Goal: Task Accomplishment & Management: Manage account settings

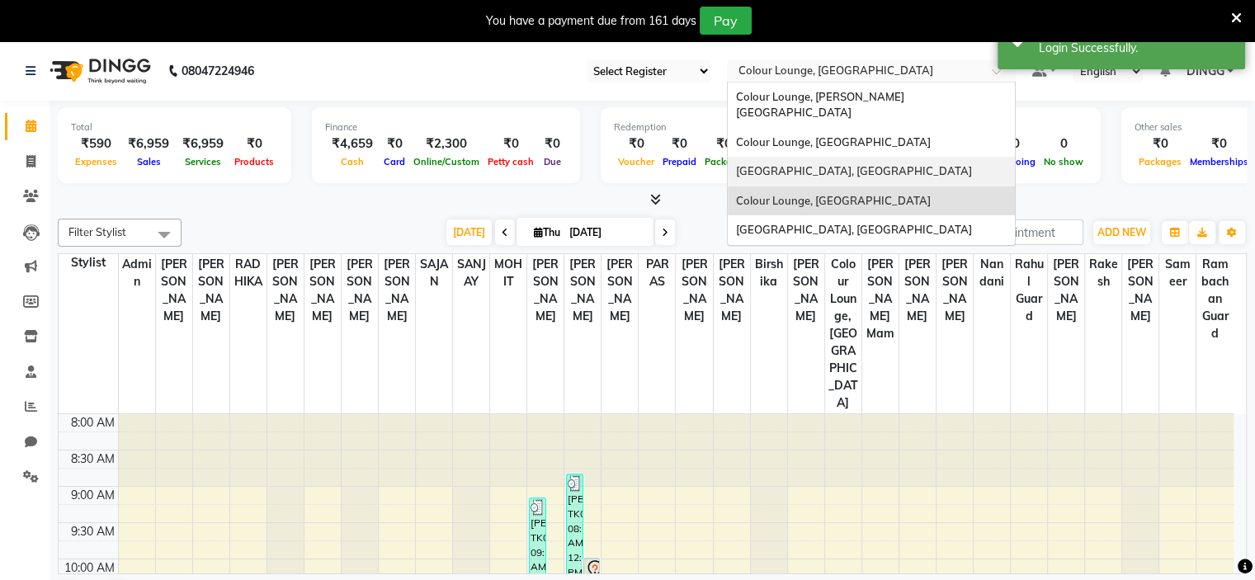
click at [868, 164] on span "Colour Lounge Academy, Ranjit Avenue" at bounding box center [854, 170] width 236 height 13
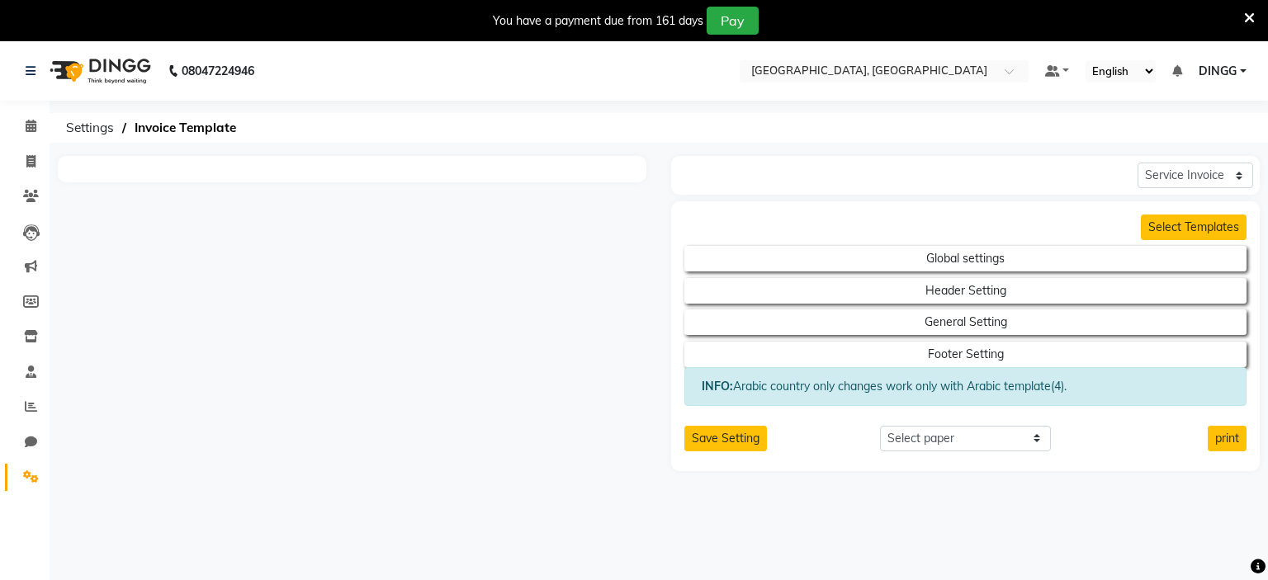
select select "thermal"
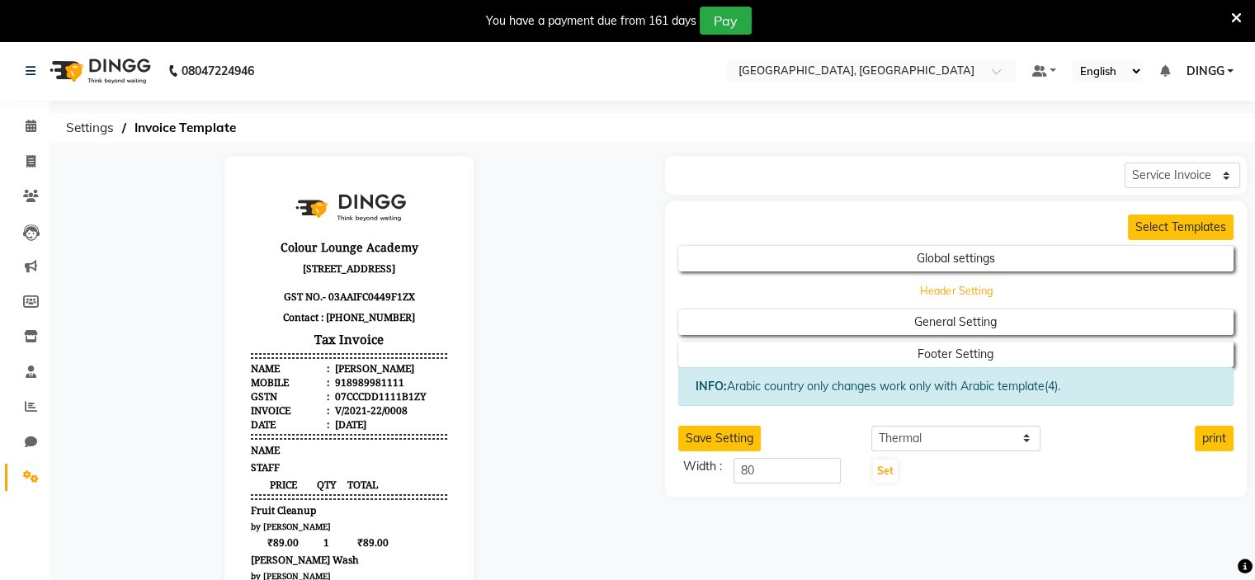
click at [836, 290] on button "Header Setting" at bounding box center [956, 290] width 500 height 23
select select "end"
select select "L"
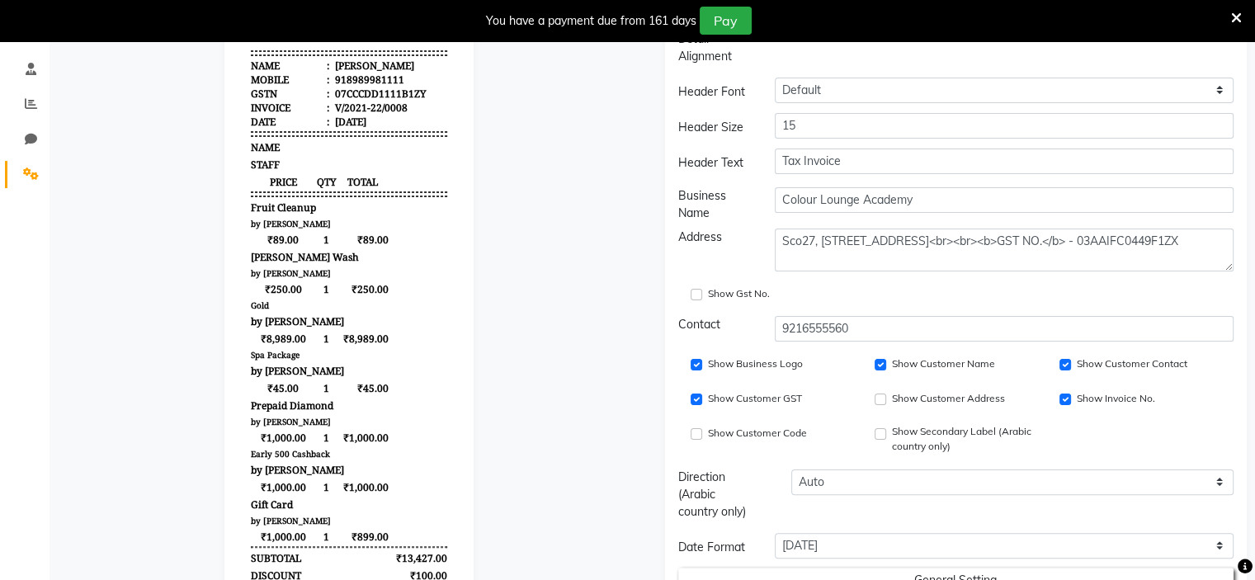
scroll to position [304, 0]
click at [697, 398] on input "Show Customer GST" at bounding box center [697, 399] width 12 height 12
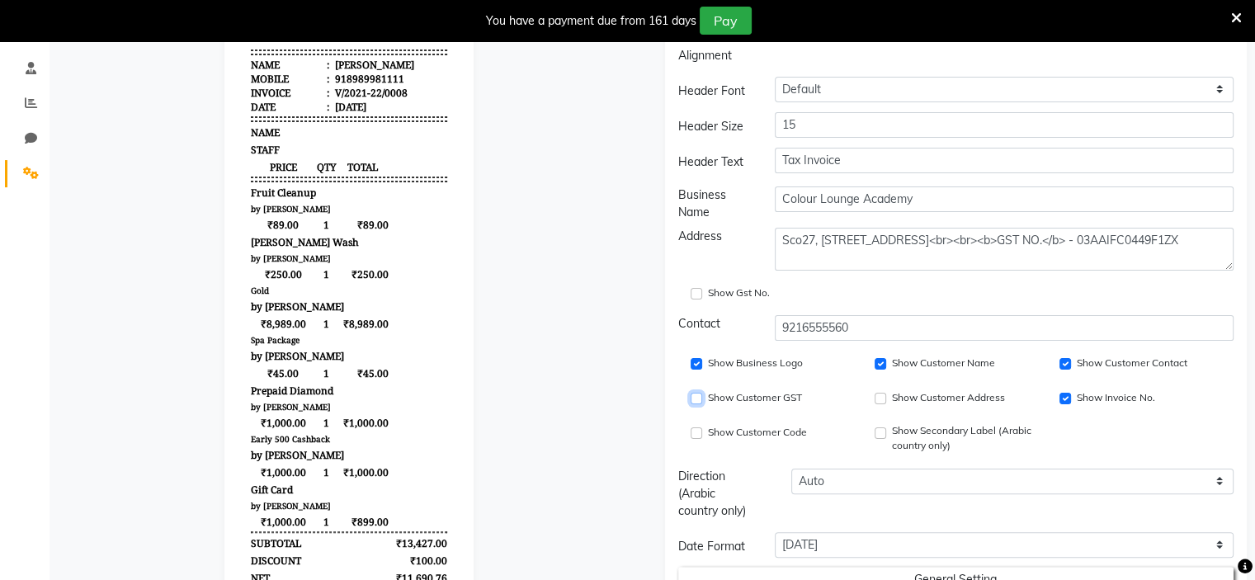
click at [697, 398] on input "Show Customer GST" at bounding box center [697, 399] width 12 height 12
checkbox input "true"
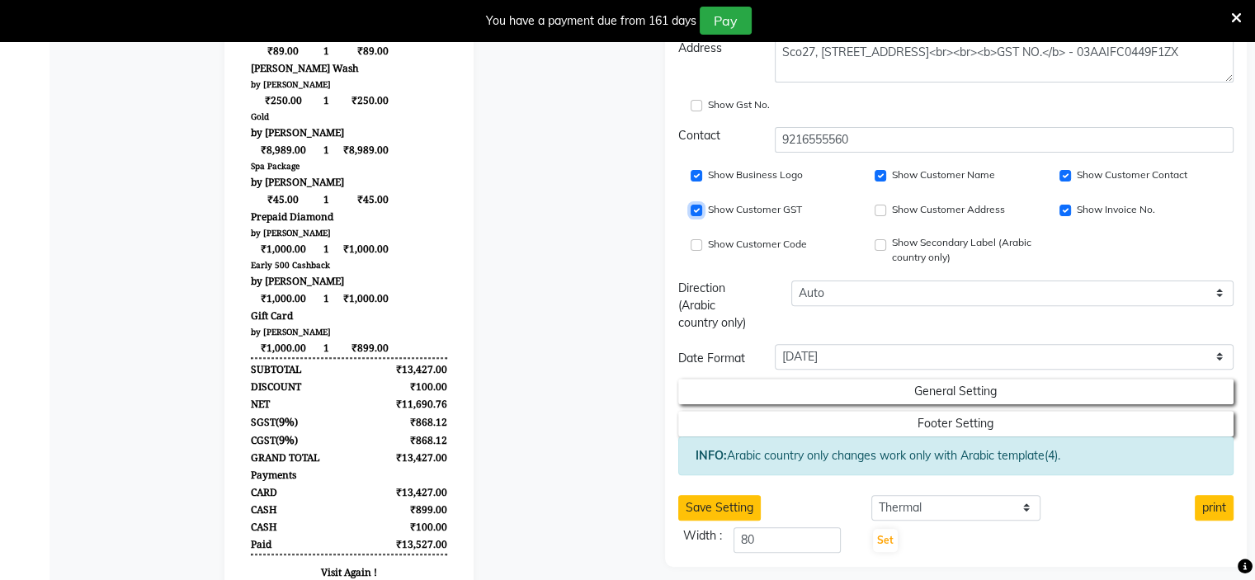
scroll to position [546, 0]
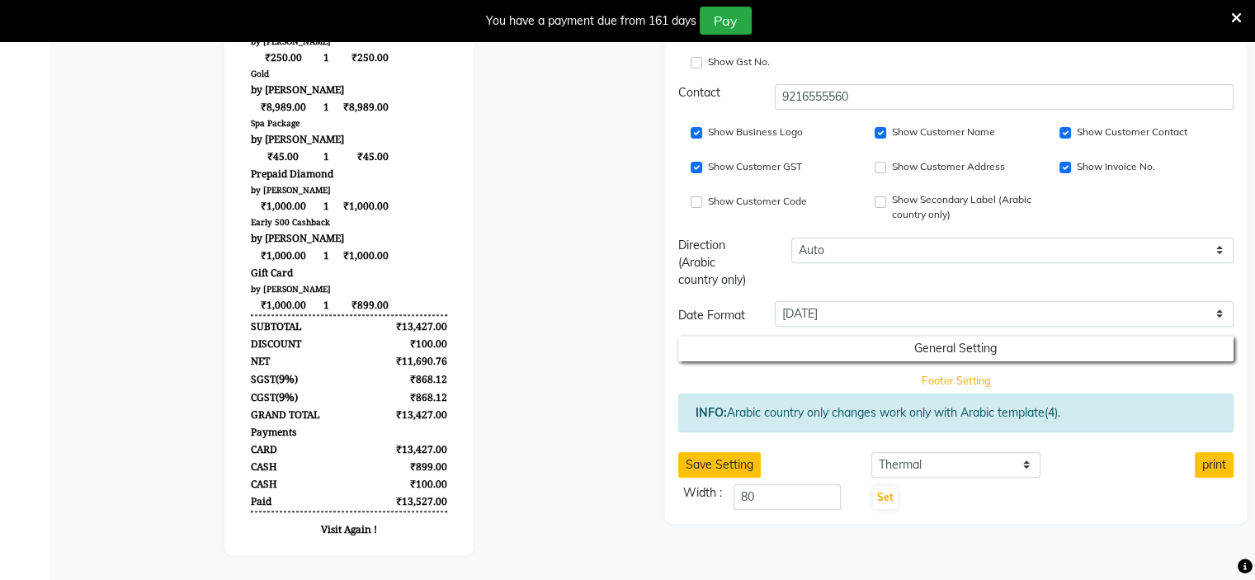
click at [875, 369] on button "Footer Setting" at bounding box center [956, 380] width 500 height 23
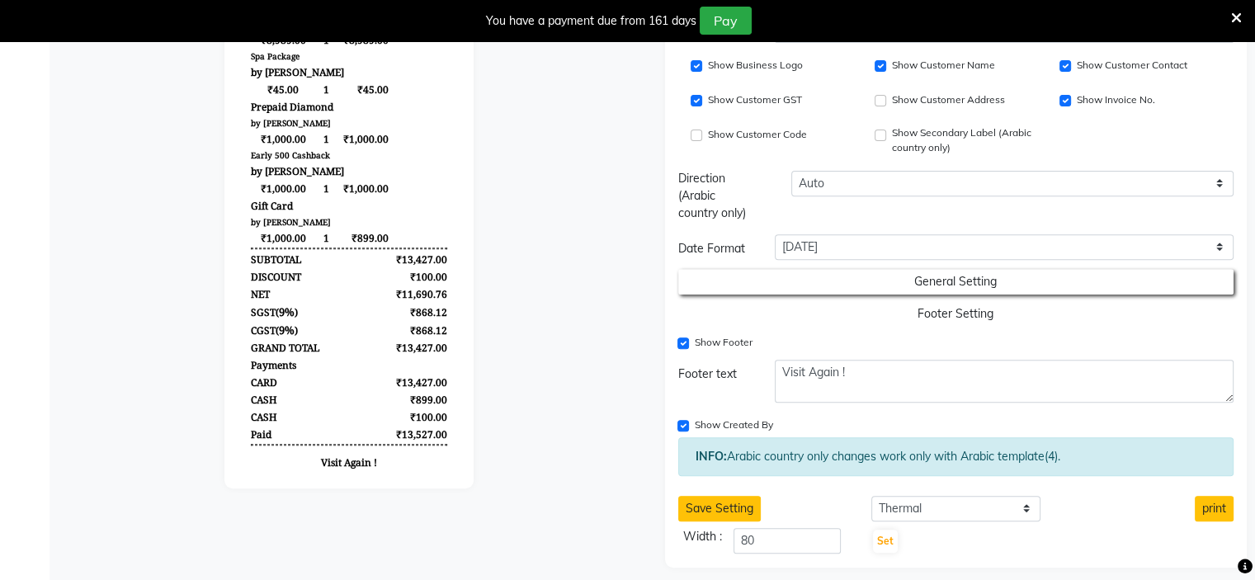
scroll to position [602, 0]
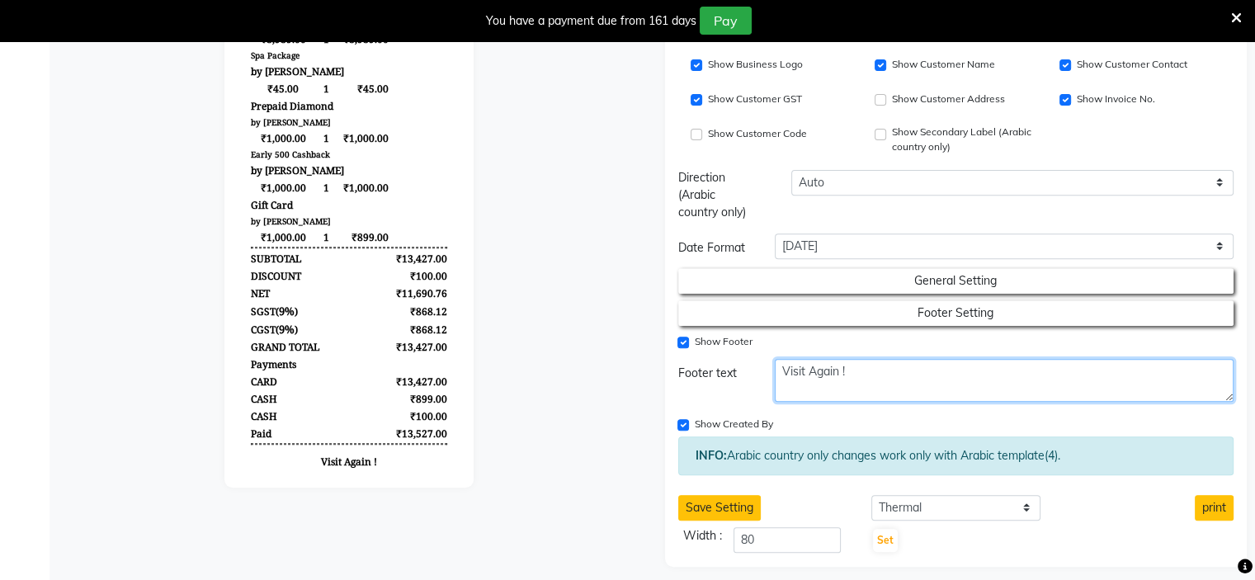
click at [858, 370] on textarea "Visit Again !" at bounding box center [1004, 380] width 459 height 43
paste textarea "GST Exemption vide Notification No. 08/2024 & 09/2024 Effective from [DATE]"
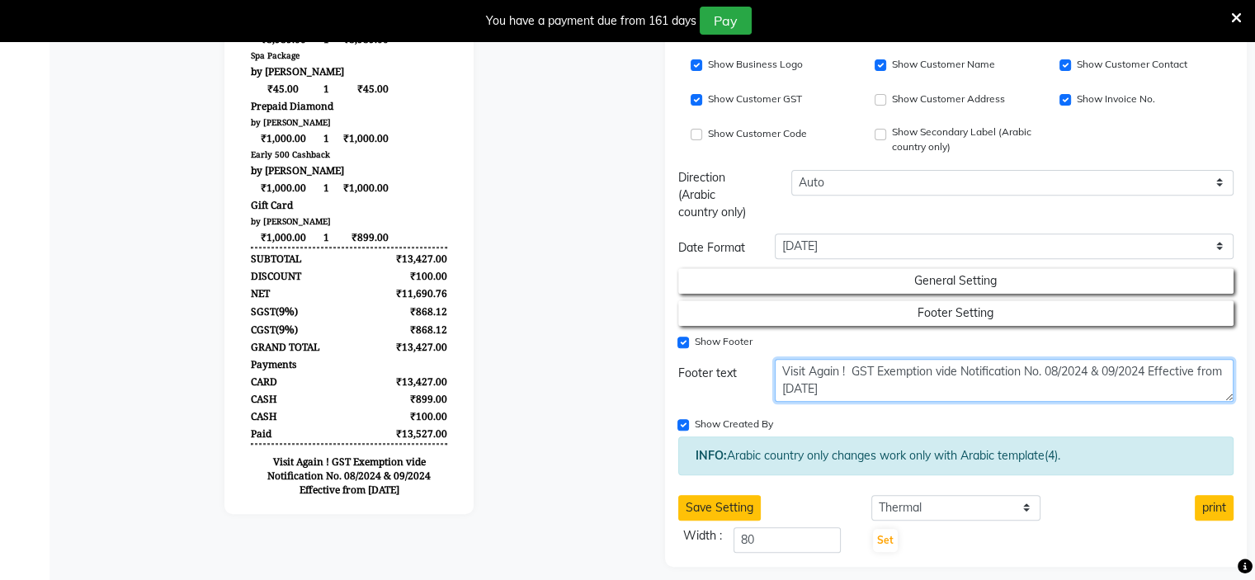
click at [848, 366] on textarea "Visit Again ! GST Exemption vide Notification No. 08/2024 & 09/2024 Effective f…" at bounding box center [1004, 380] width 459 height 43
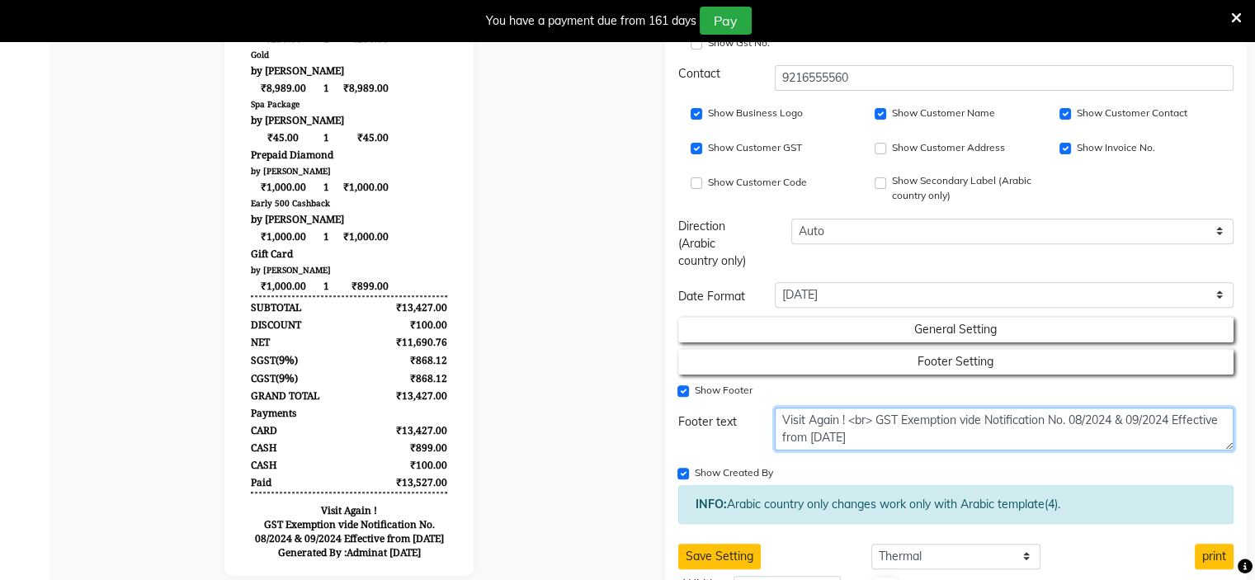
scroll to position [555, 0]
click at [888, 430] on textarea "Visit Again ! <br> GST Exemption vide Notification No. 08/2024 & 09/2024 Effect…" at bounding box center [1004, 428] width 459 height 43
type textarea "Visit Again ! <br> GST Exemption vide Notification No. 08/2024 & 09/2024 Effect…"
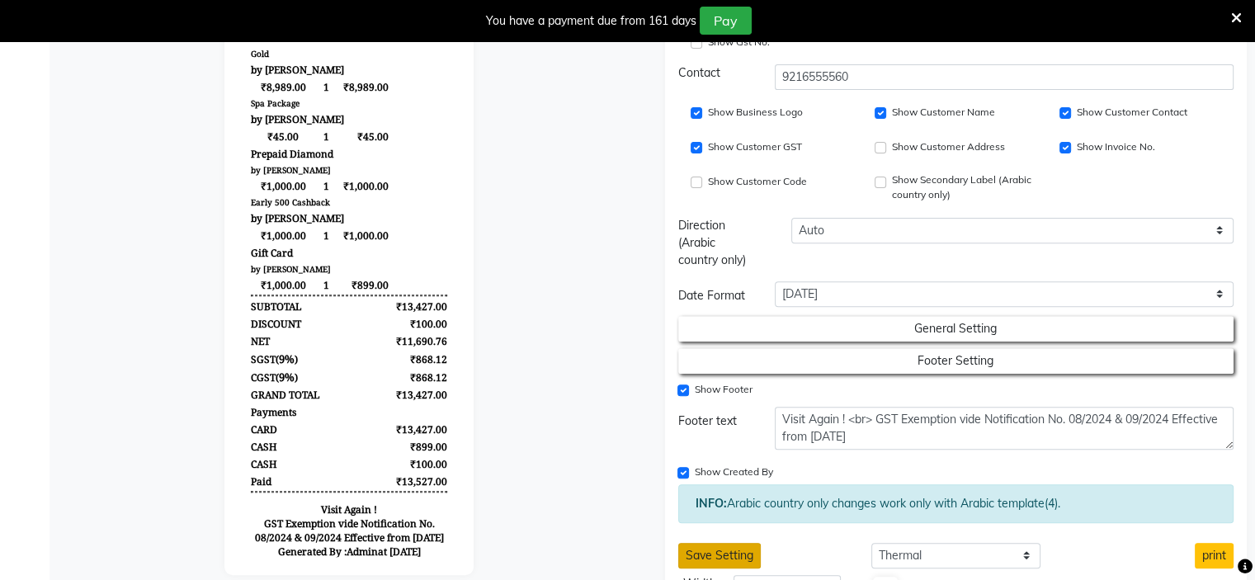
click at [728, 547] on button "Save Setting" at bounding box center [719, 556] width 83 height 26
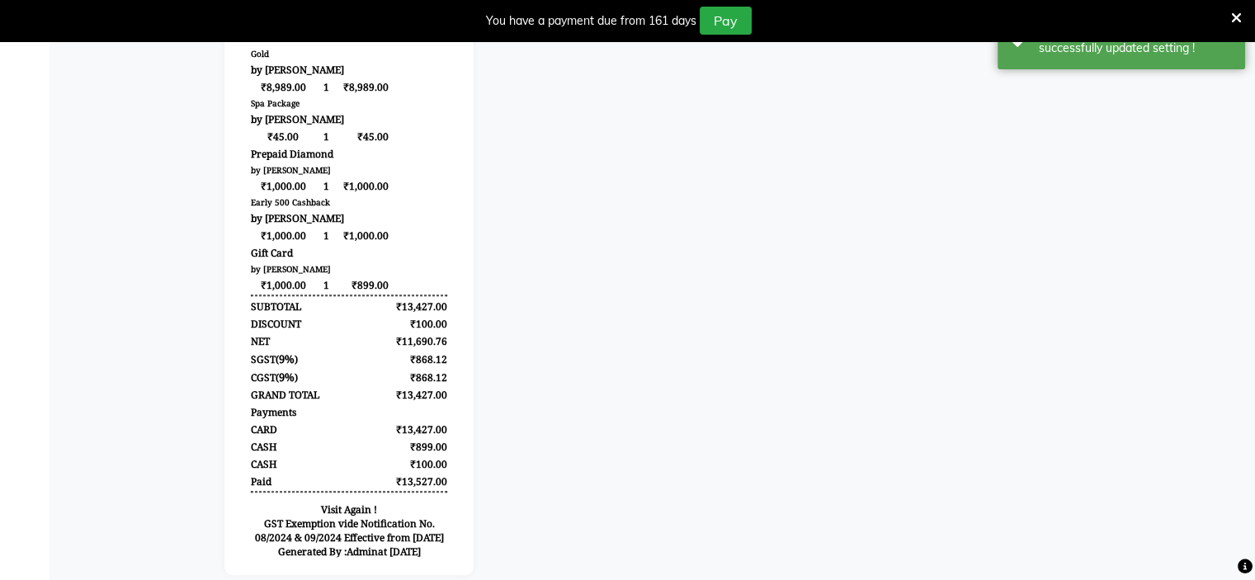
scroll to position [0, 0]
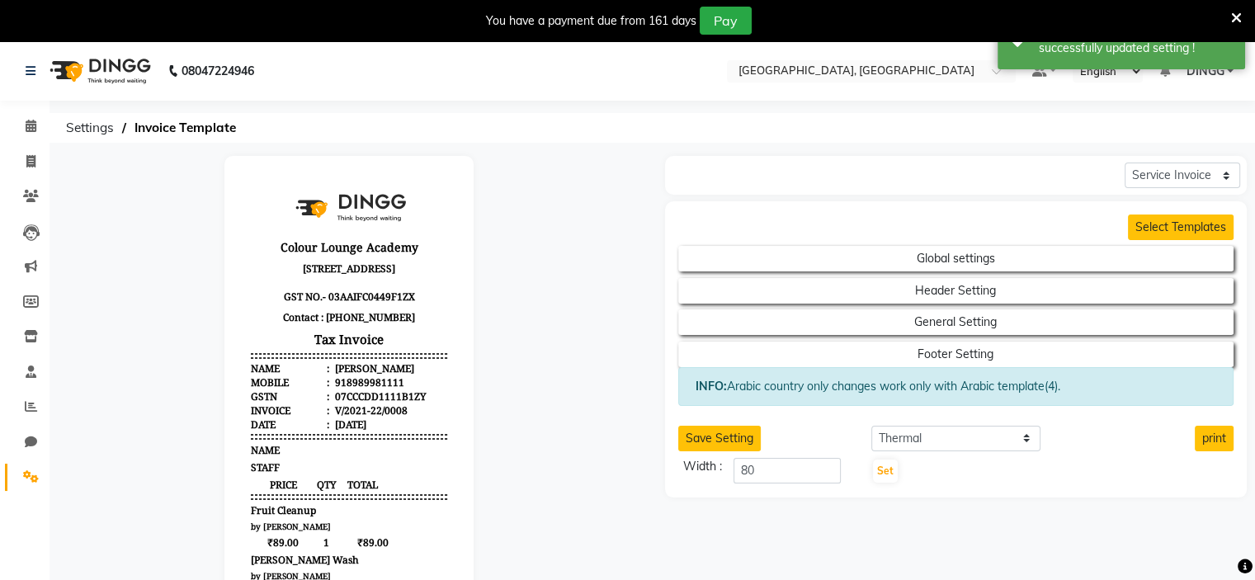
click at [16, 464] on link "Settings" at bounding box center [25, 477] width 40 height 27
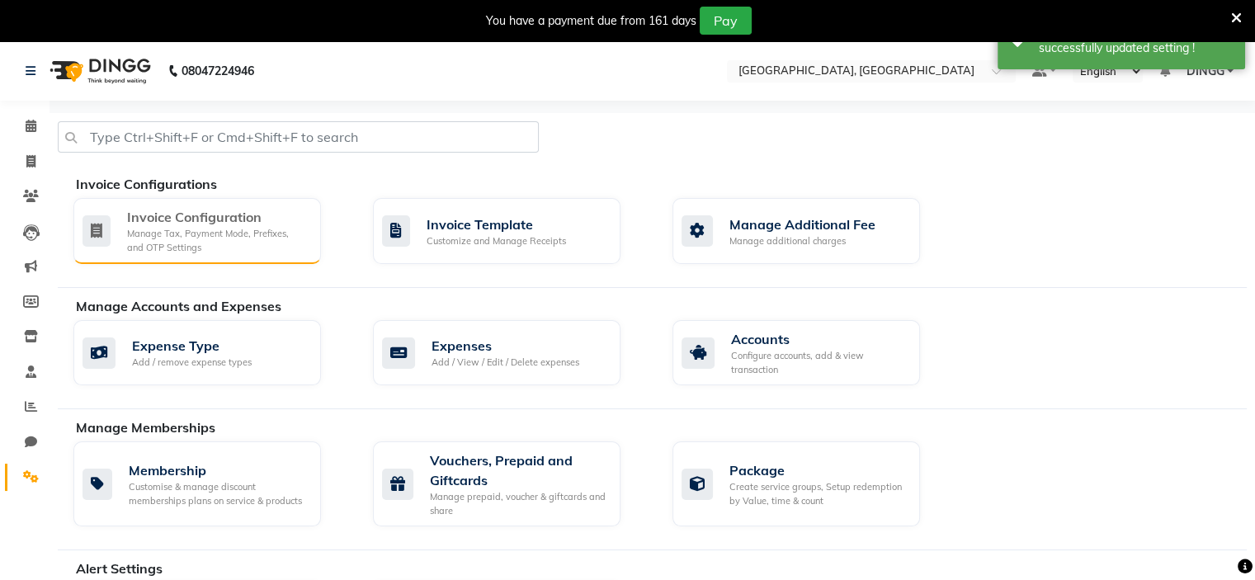
click at [156, 237] on div "Manage Tax, Payment Mode, Prefixes, and OTP Settings" at bounding box center [217, 240] width 181 height 27
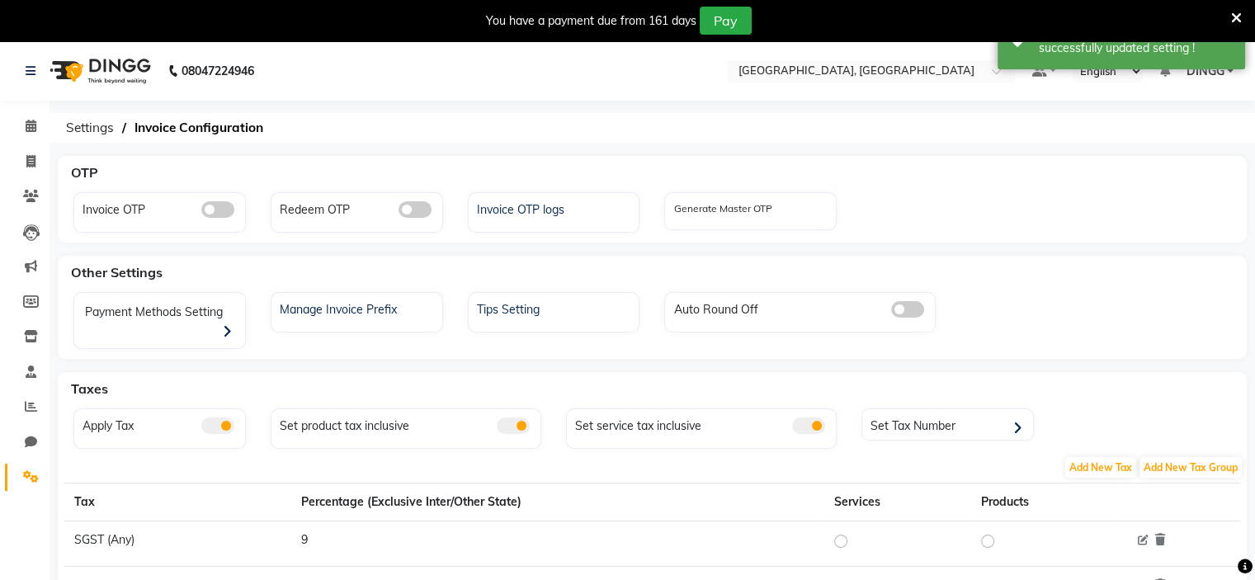
click at [212, 418] on span at bounding box center [217, 426] width 33 height 17
click at [201, 428] on input "checkbox" at bounding box center [201, 428] width 0 height 0
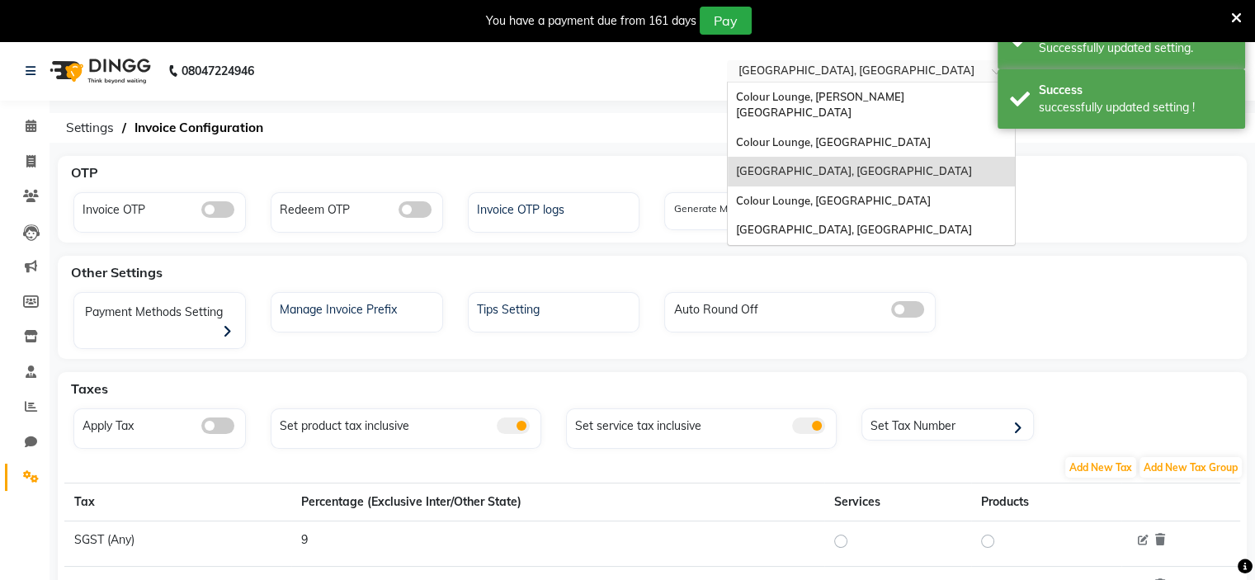
click at [855, 63] on div "× Colour Lounge Academy, [GEOGRAPHIC_DATA]" at bounding box center [857, 71] width 236 height 17
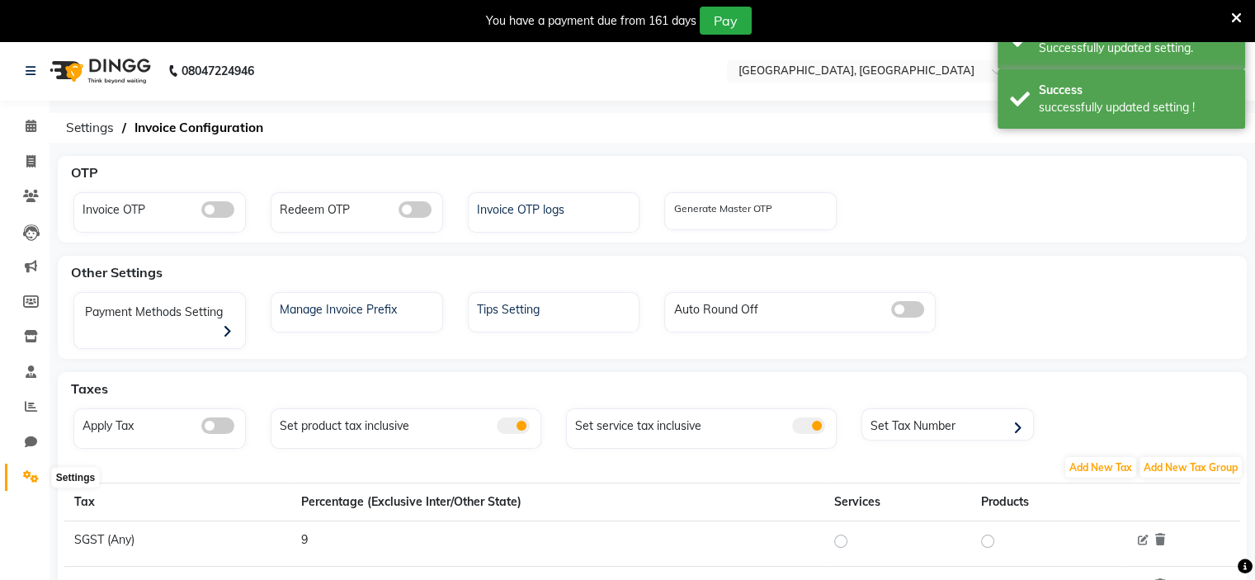
click at [33, 475] on icon at bounding box center [31, 476] width 16 height 12
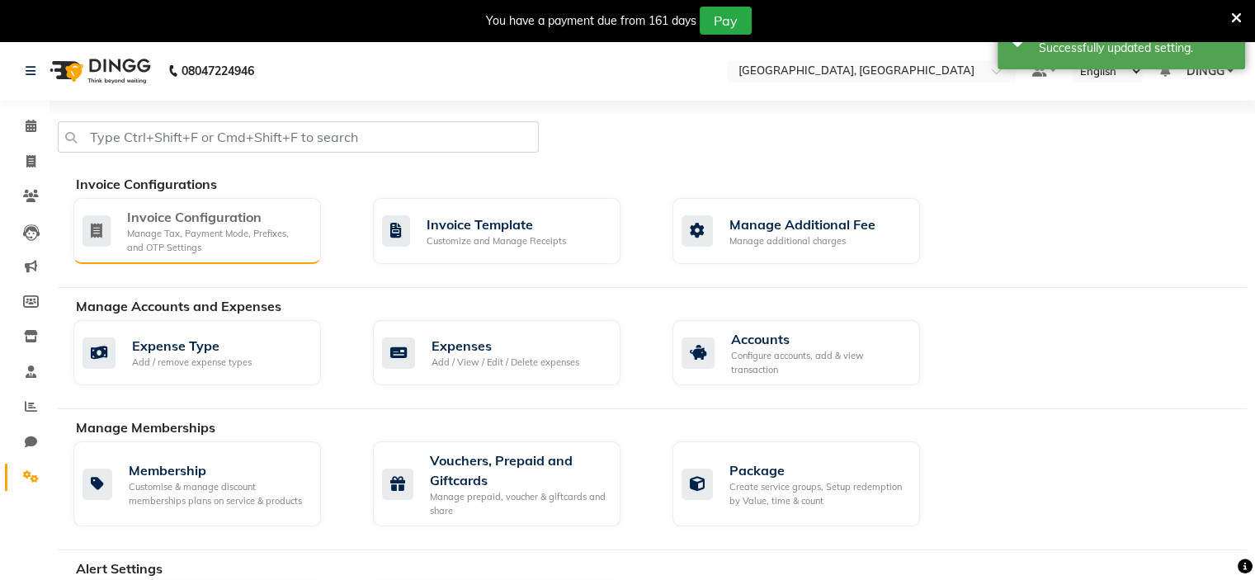
click at [251, 253] on div "Invoice Configuration Manage Tax, Payment Mode, Prefixes, and OTP Settings" at bounding box center [197, 231] width 248 height 66
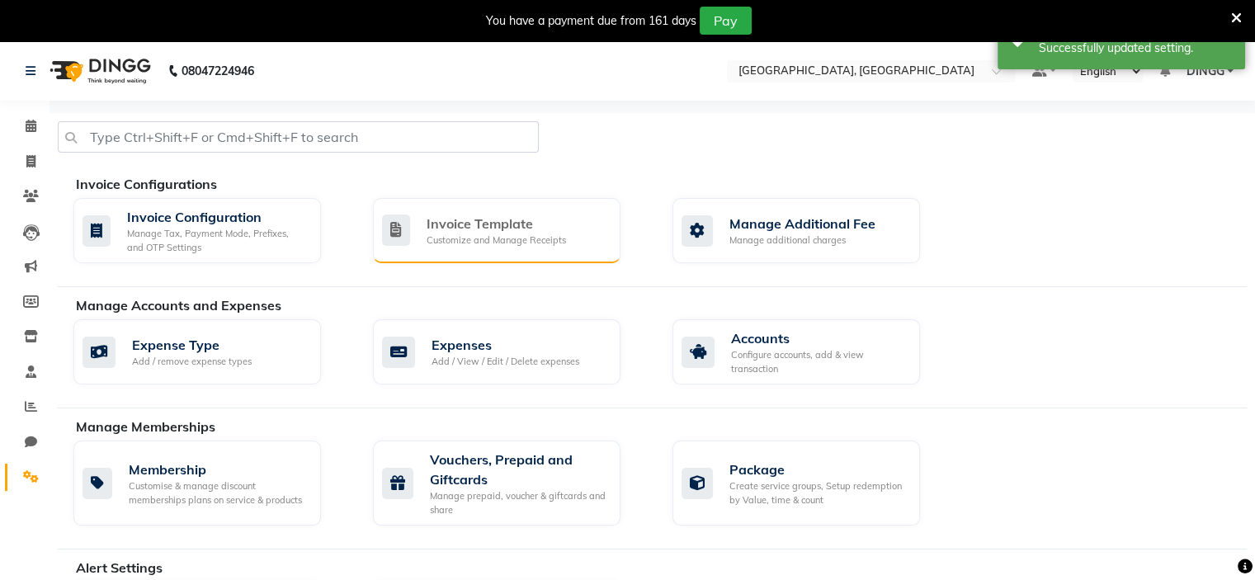
click at [452, 243] on div "Customize and Manage Receipts" at bounding box center [496, 241] width 139 height 14
select select "thermal"
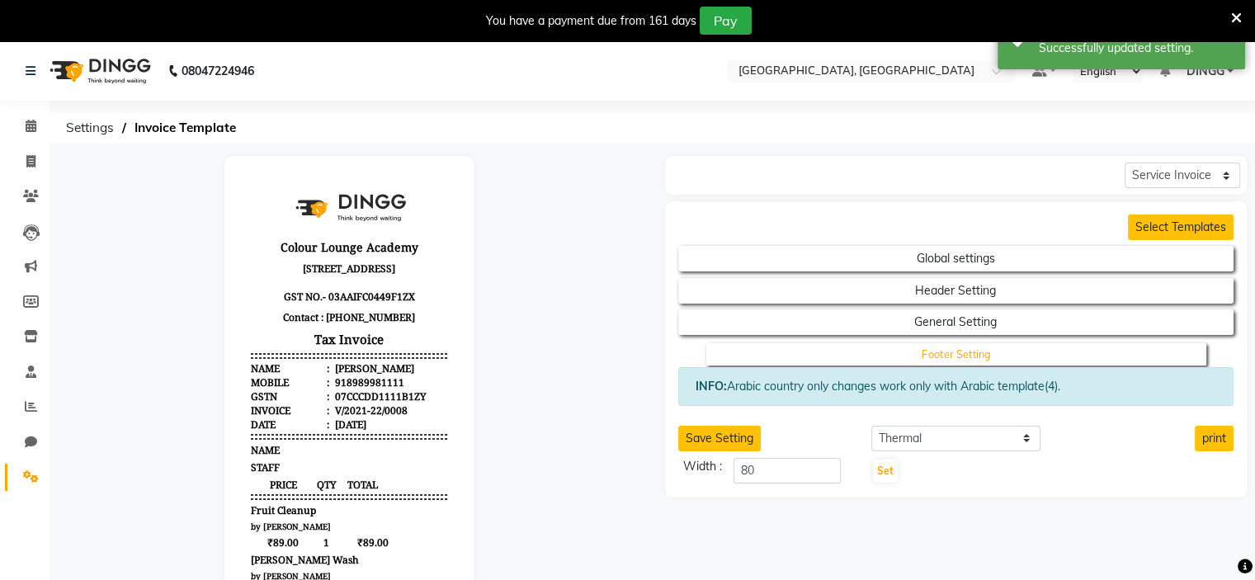
scroll to position [3, 0]
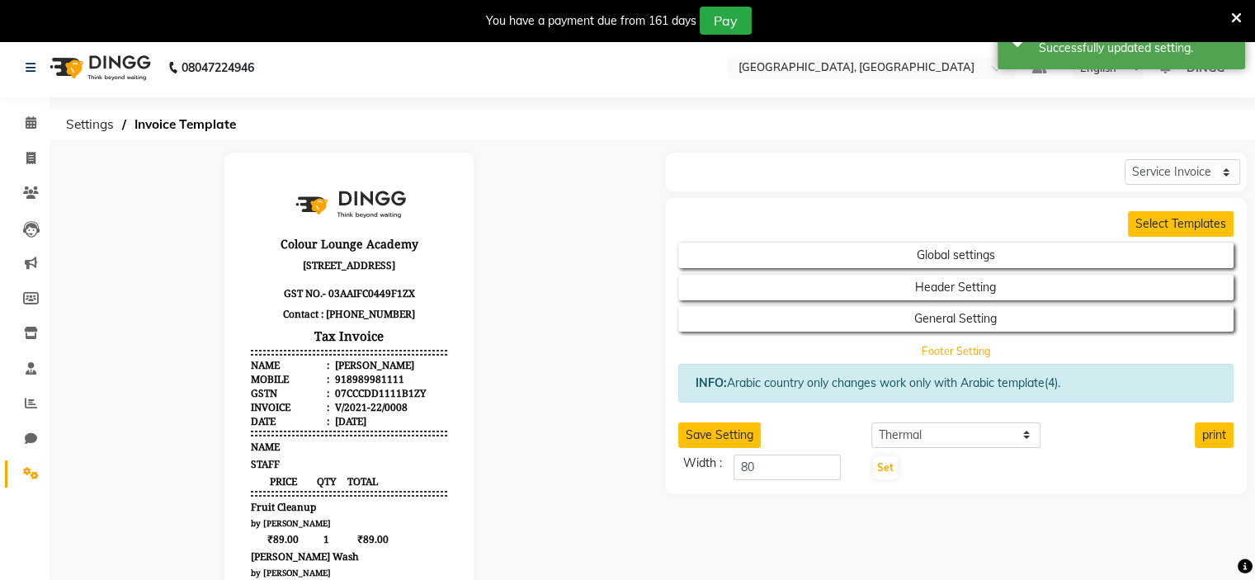
click at [802, 353] on button "Footer Setting" at bounding box center [956, 350] width 500 height 23
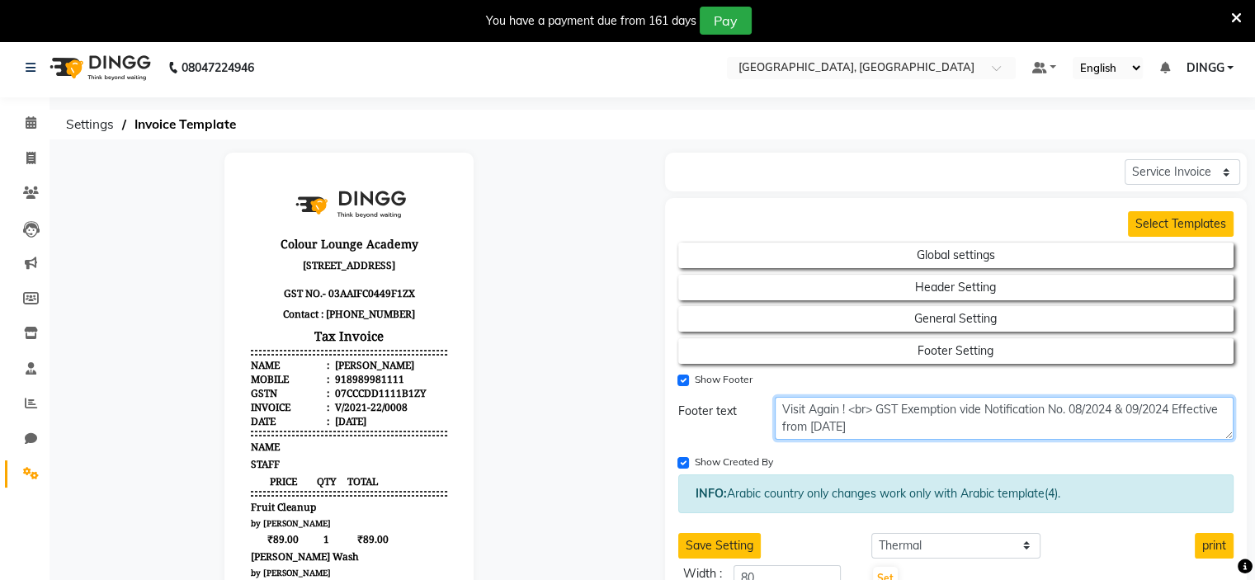
click at [914, 435] on textarea "Visit Again ! <br> GST Exemption vide Notification No. 08/2024 & 09/2024 Effect…" at bounding box center [1004, 418] width 459 height 43
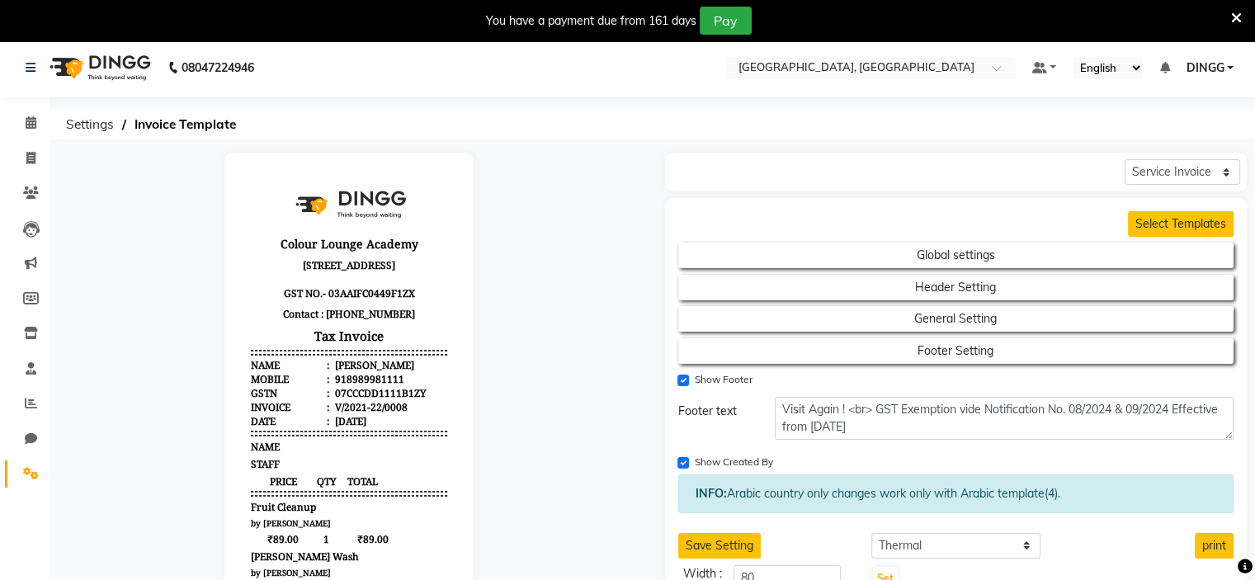
click at [923, 78] on nav "08047224946 Select Location × Colour Lounge Academy, Ranjit Avenue Default Pane…" at bounding box center [627, 67] width 1255 height 59
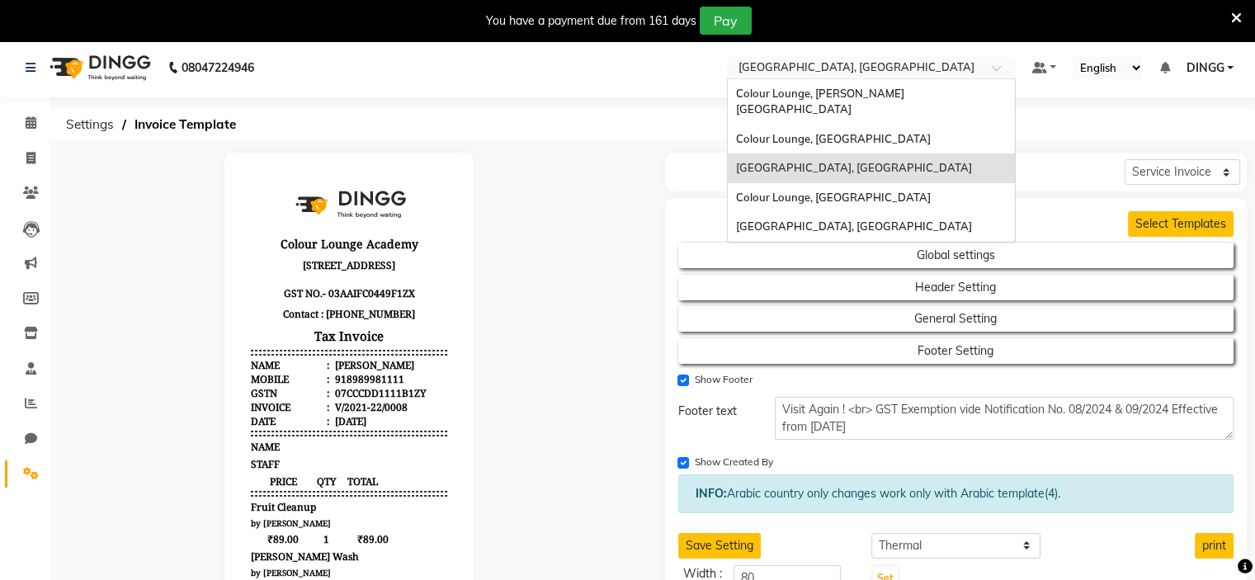
click at [931, 72] on input "text" at bounding box center [854, 69] width 239 height 17
click at [915, 220] on span "[GEOGRAPHIC_DATA], [GEOGRAPHIC_DATA]" at bounding box center [854, 226] width 236 height 13
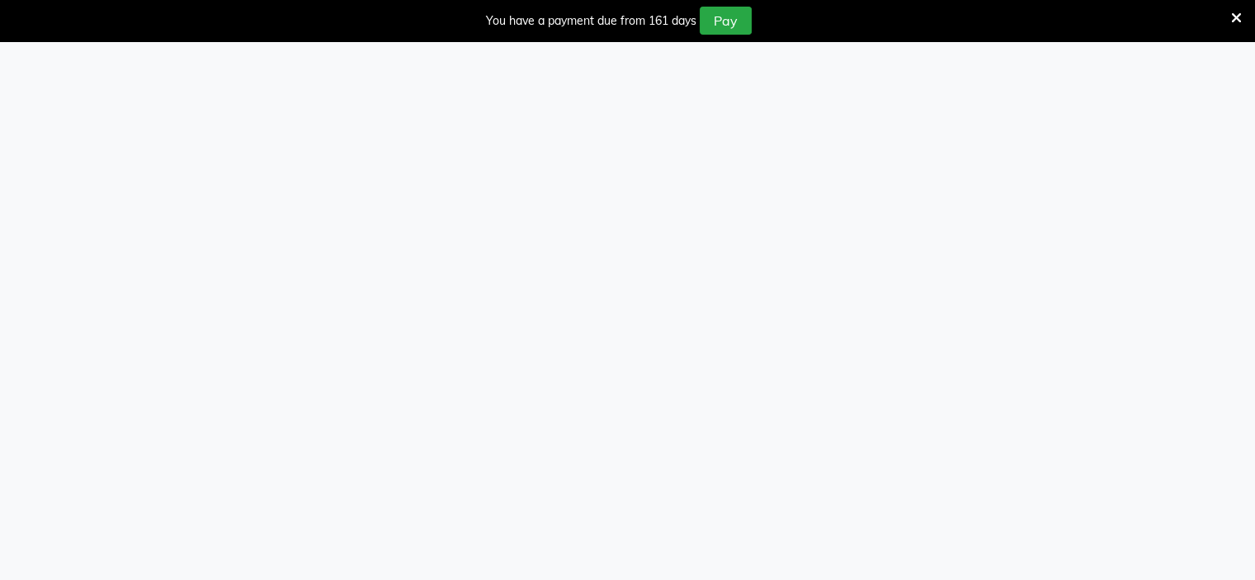
select select "thermal"
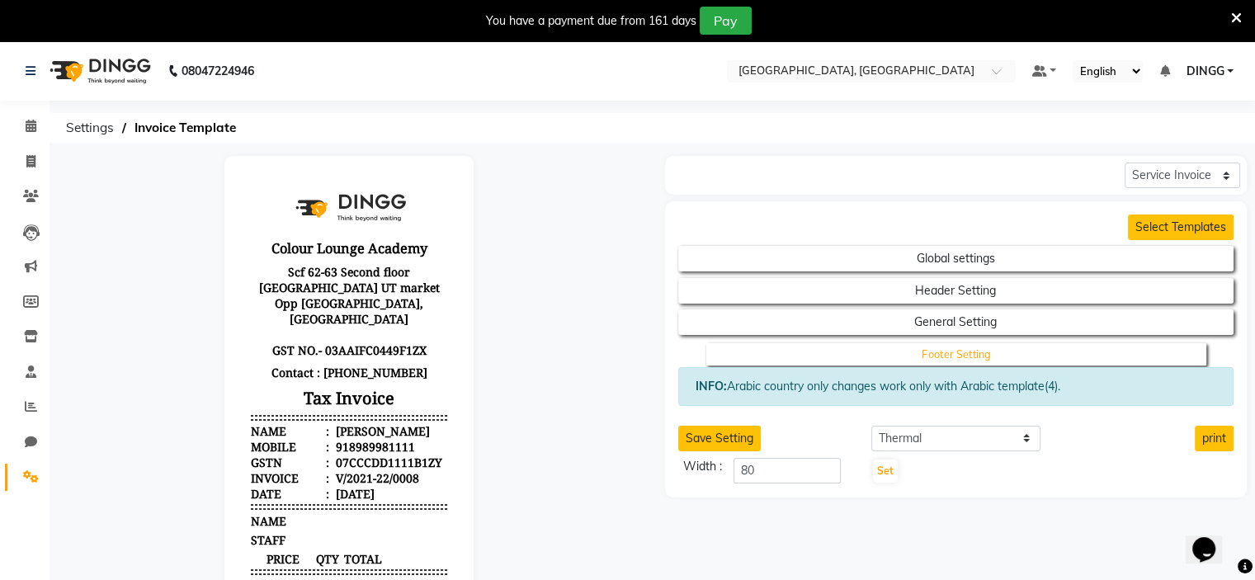
click at [845, 342] on h2 "Footer Setting" at bounding box center [956, 350] width 556 height 31
click at [914, 352] on button "Footer Setting" at bounding box center [956, 354] width 500 height 23
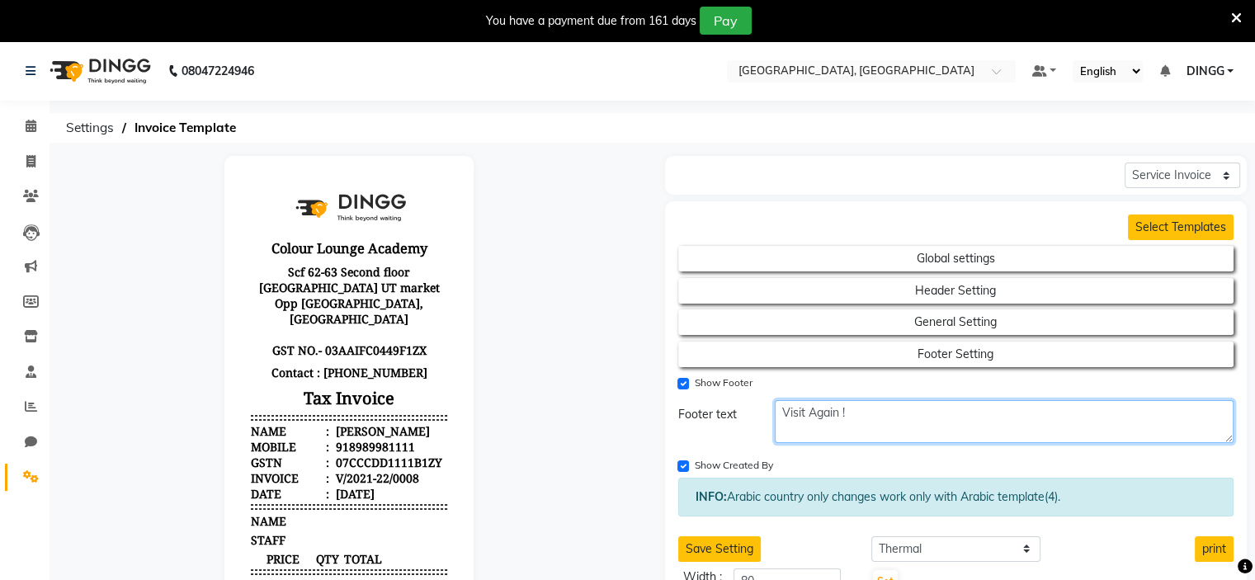
click at [900, 422] on textarea "Visit Again !" at bounding box center [1004, 421] width 459 height 43
paste textarea "<br> GST Exemption vide Notification No. 08/2024 & 09/2024 Effective from 10/10…"
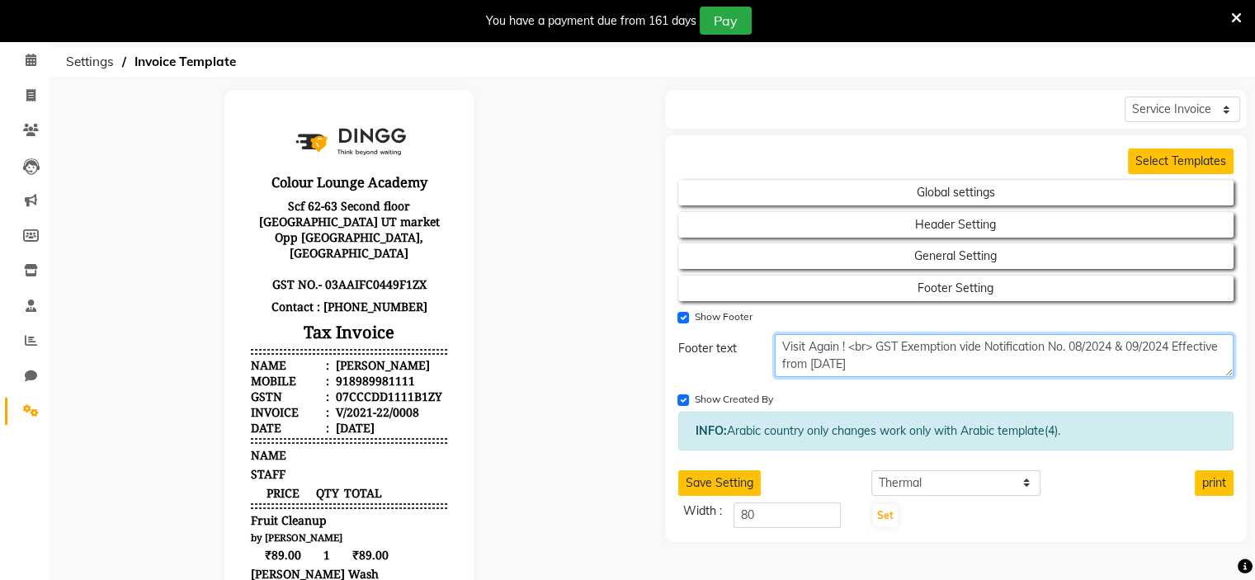
scroll to position [72, 0]
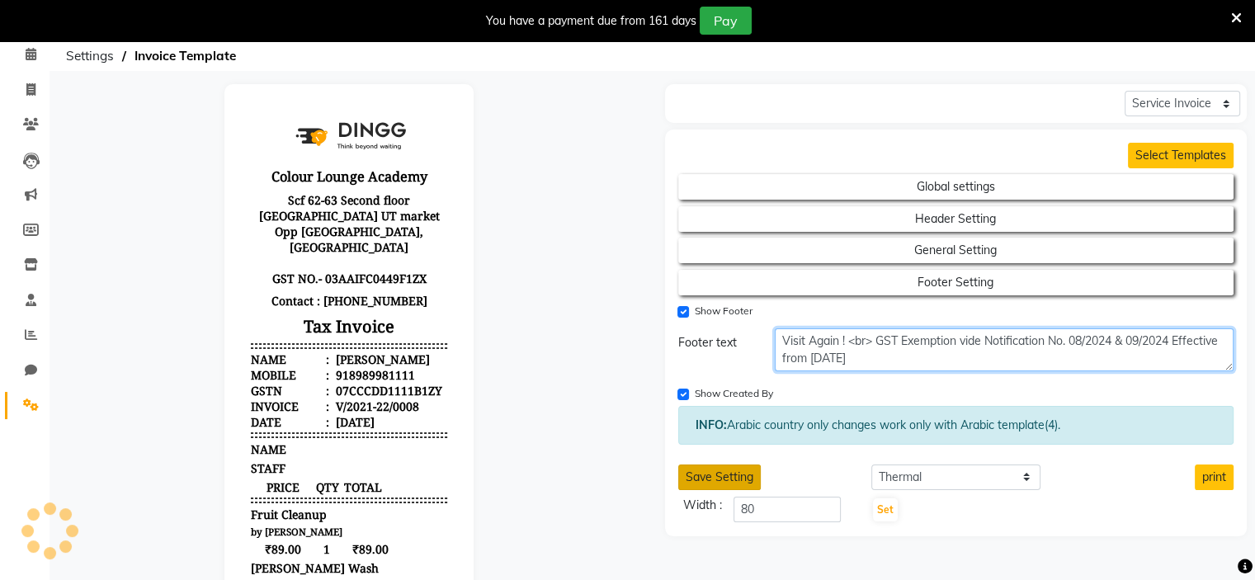
type textarea "Visit Again ! <br> GST Exemption vide Notification No. 08/2024 & 09/2024 Effect…"
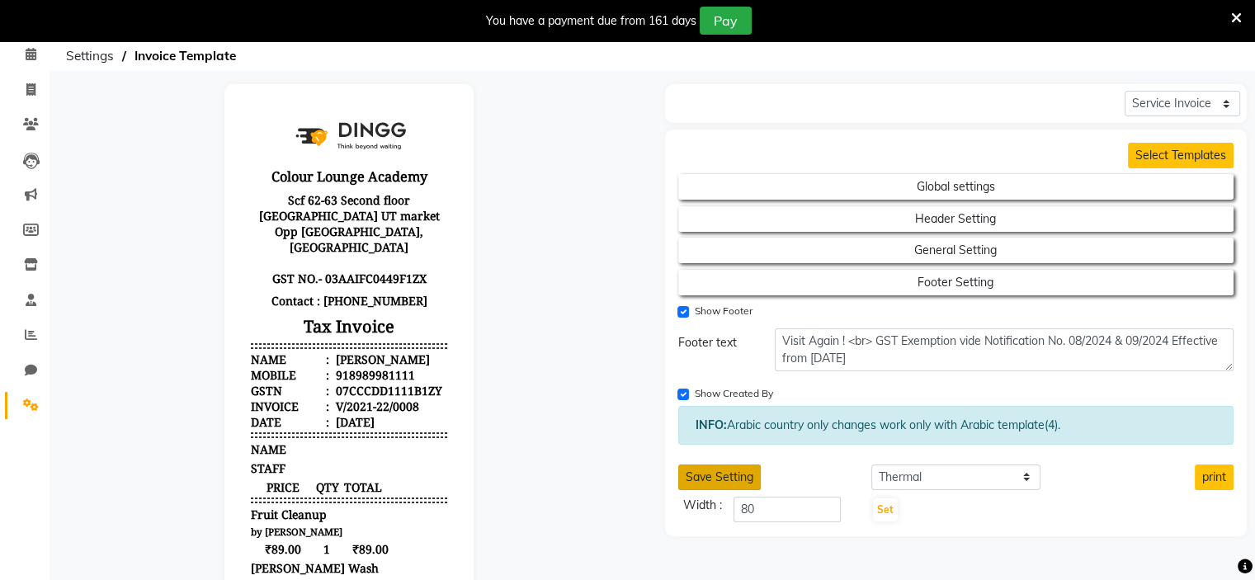
click at [725, 482] on button "Save Setting" at bounding box center [719, 478] width 83 height 26
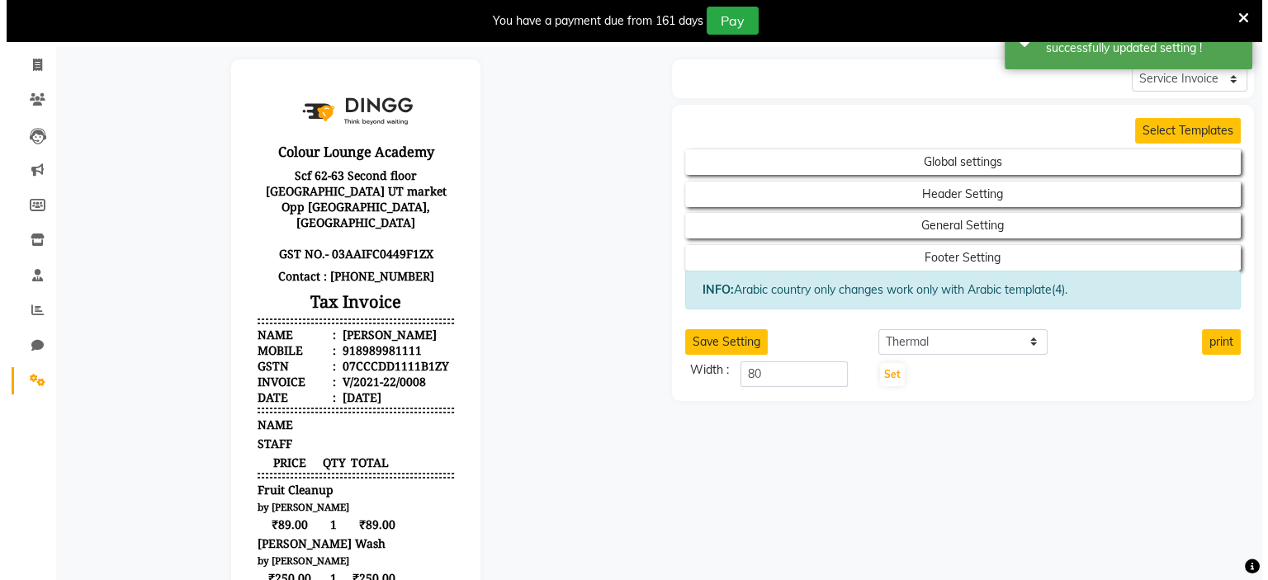
scroll to position [0, 0]
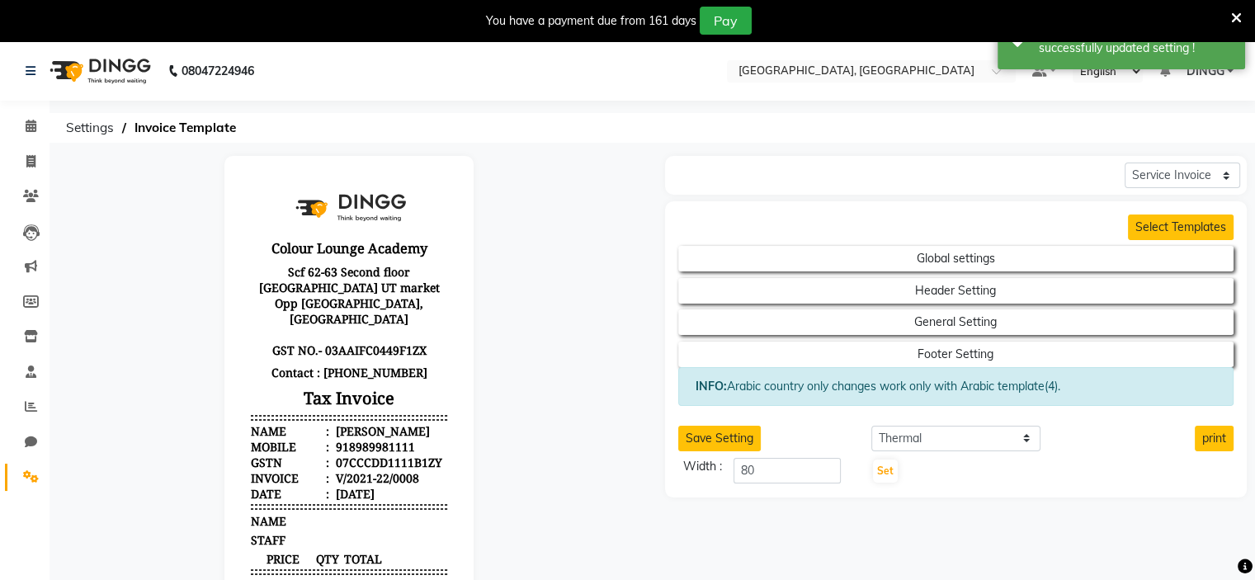
click at [23, 484] on span at bounding box center [31, 477] width 29 height 19
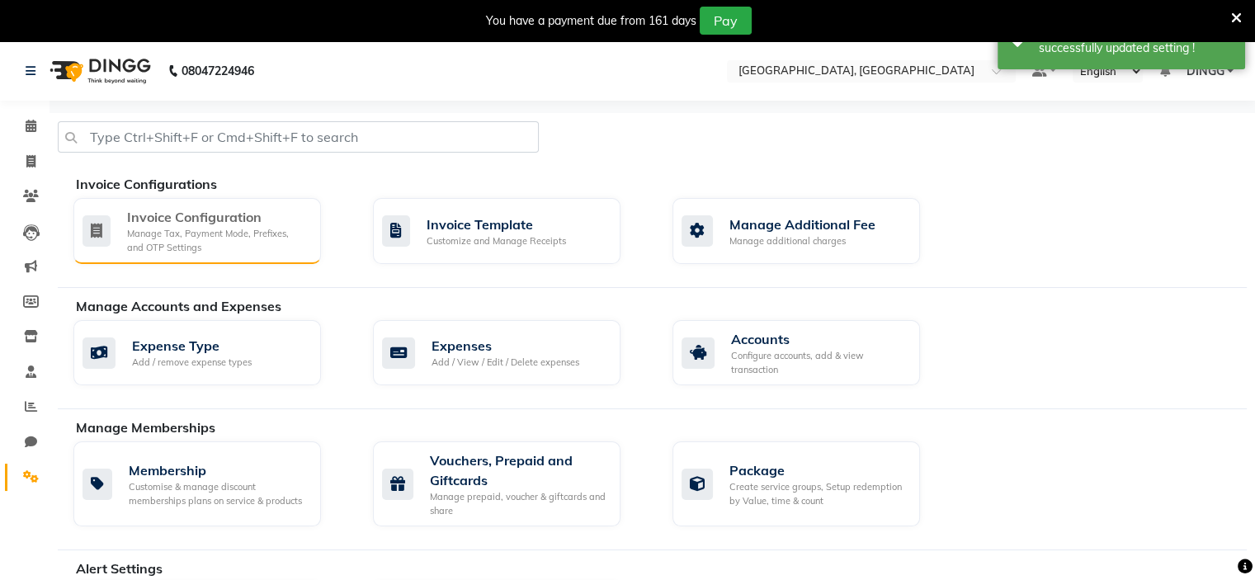
click at [241, 243] on div "Manage Tax, Payment Mode, Prefixes, and OTP Settings" at bounding box center [217, 240] width 181 height 27
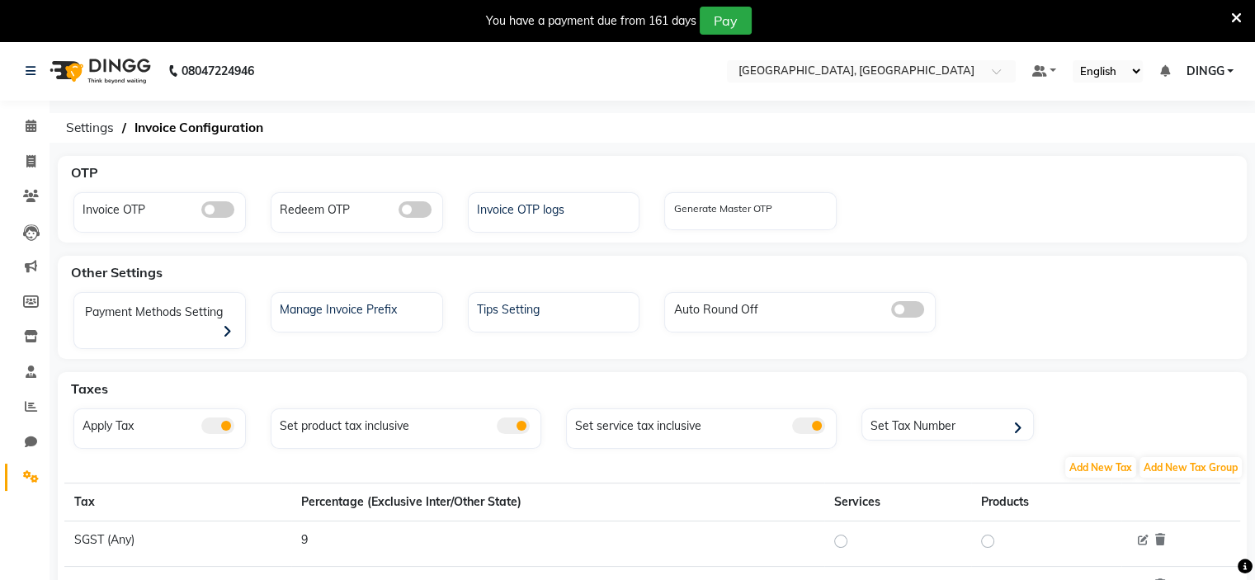
click at [213, 418] on span at bounding box center [217, 426] width 33 height 17
click at [201, 428] on input "checkbox" at bounding box center [201, 428] width 0 height 0
click at [989, 187] on div "OTP" at bounding box center [661, 172] width 1195 height 33
click at [31, 197] on icon at bounding box center [31, 196] width 16 height 12
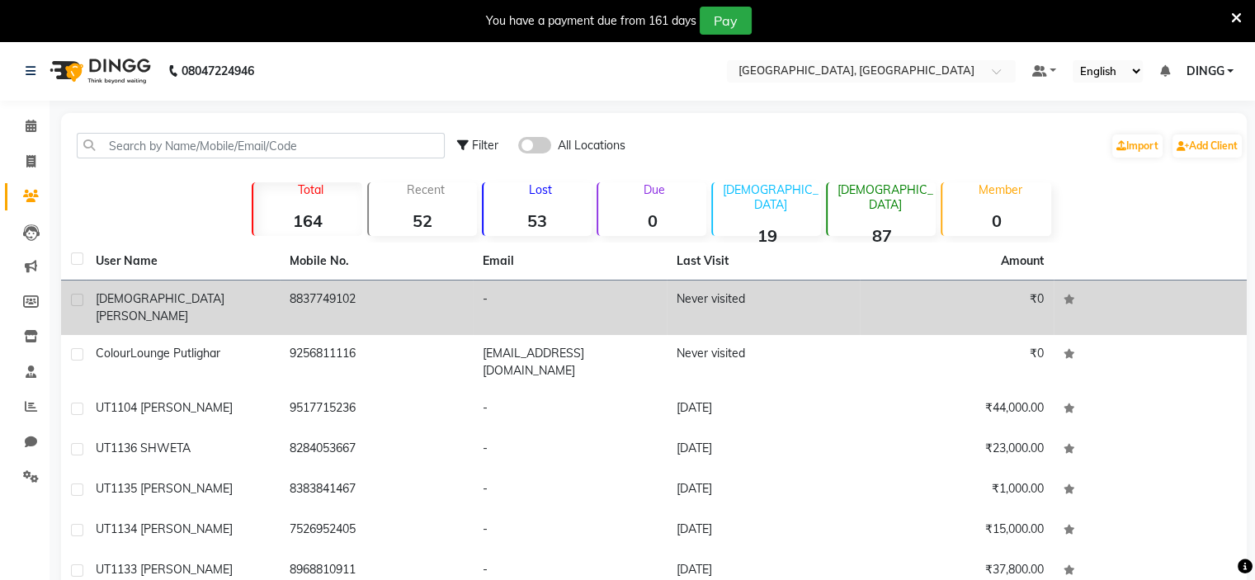
click at [188, 309] on span "Krishna Nayyar" at bounding box center [142, 316] width 92 height 15
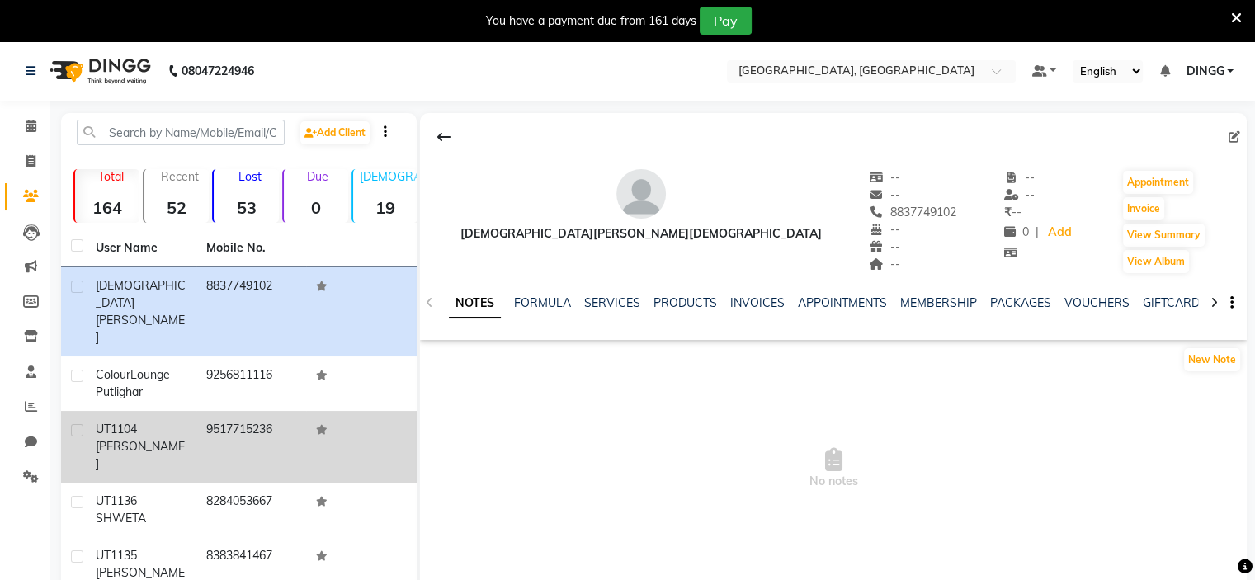
click at [248, 445] on td "9517715236" at bounding box center [251, 447] width 111 height 72
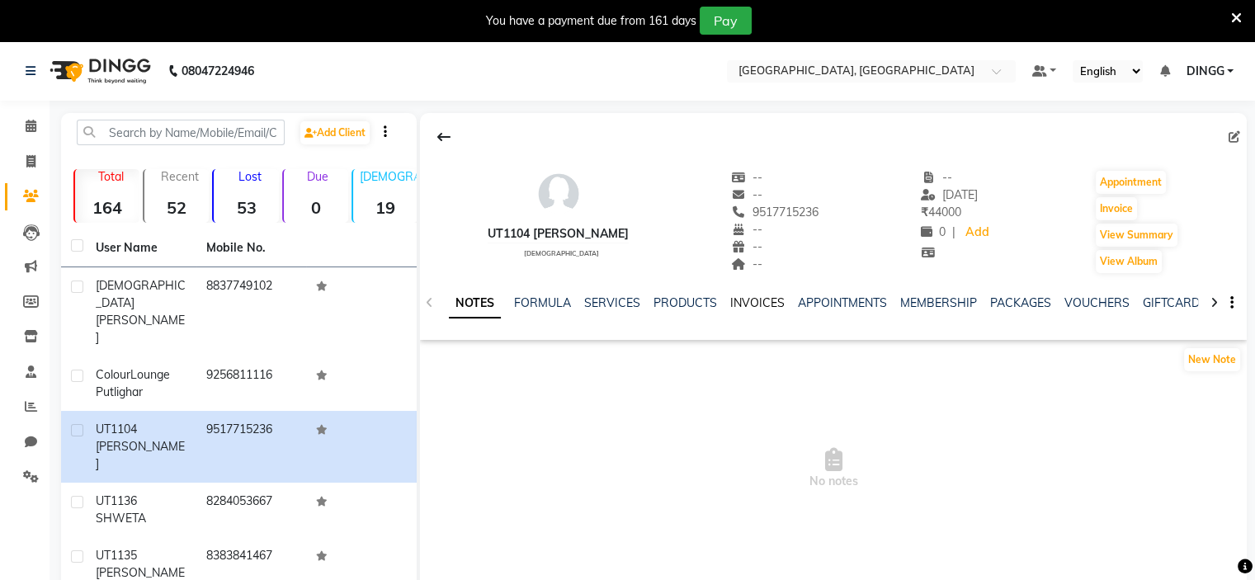
click at [756, 306] on link "INVOICES" at bounding box center [757, 302] width 54 height 15
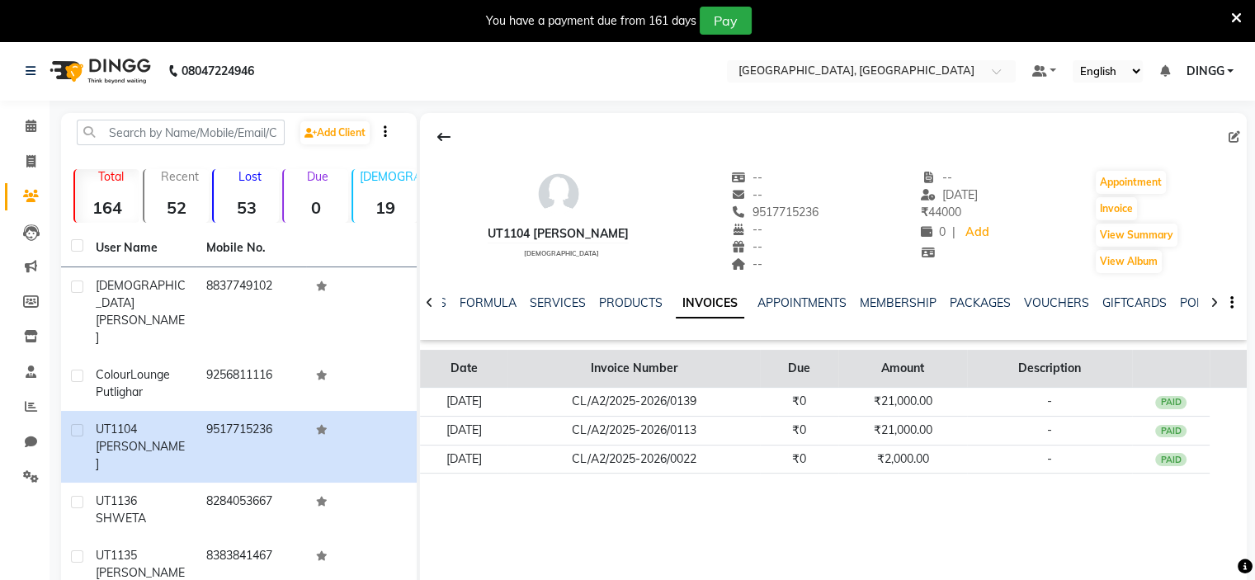
click at [668, 385] on th "Invoice Number" at bounding box center [634, 369] width 252 height 38
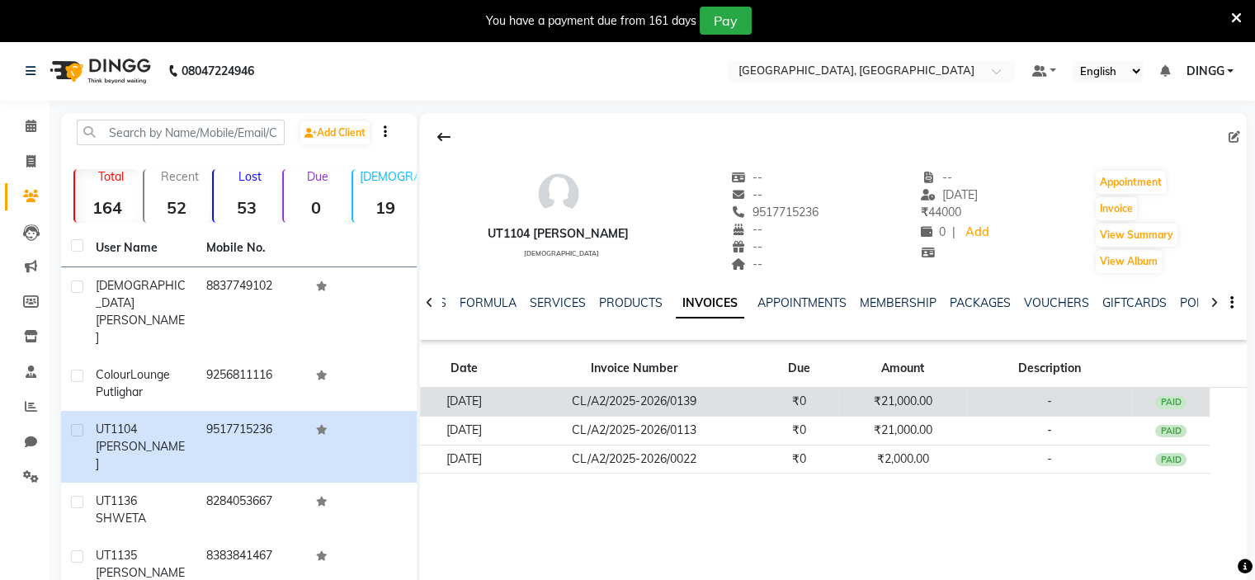
click at [667, 393] on td "CL/A2/2025-2026/0139" at bounding box center [634, 402] width 252 height 29
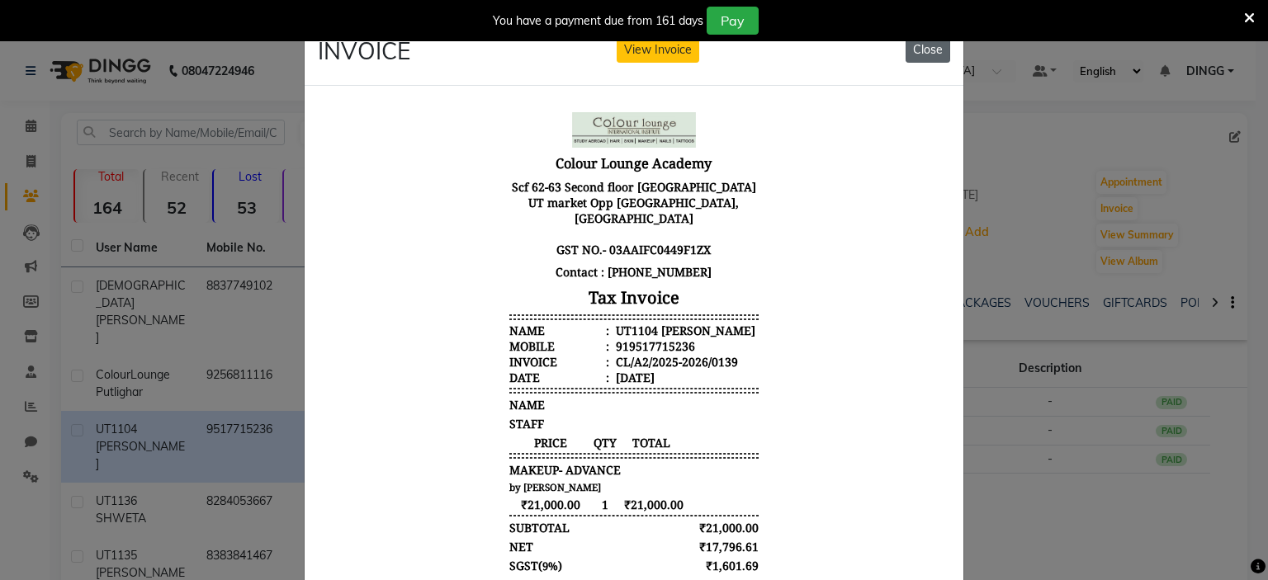
click at [924, 45] on button "Close" at bounding box center [927, 50] width 45 height 26
